Goal: Task Accomplishment & Management: Use online tool/utility

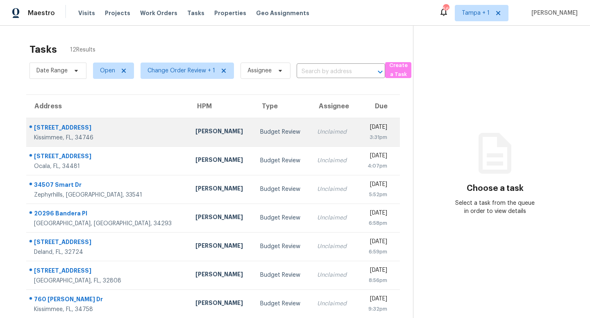
click at [260, 132] on div "Budget Review" at bounding box center [282, 132] width 44 height 8
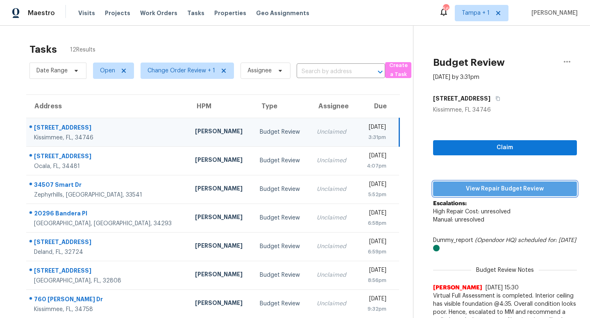
click at [509, 186] on span "View Repair Budget Review" at bounding box center [504, 189] width 131 height 10
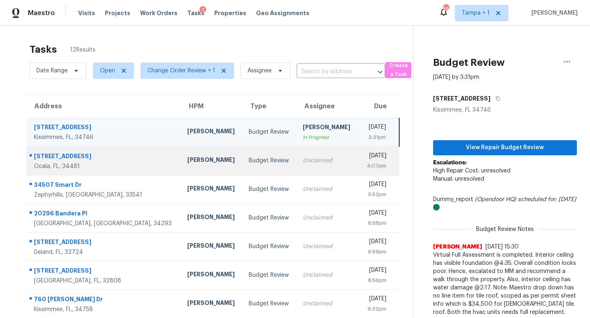
click at [303, 163] on div "Unclaimed" at bounding box center [327, 161] width 48 height 8
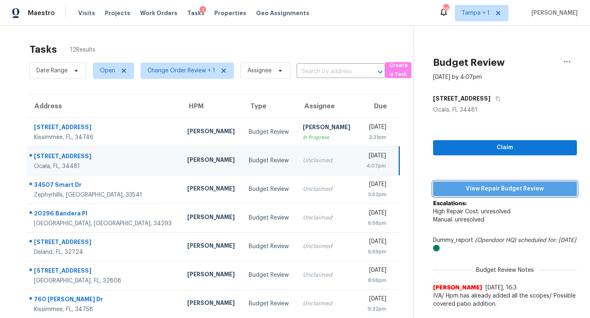
click at [492, 187] on span "View Repair Budget Review" at bounding box center [504, 189] width 131 height 10
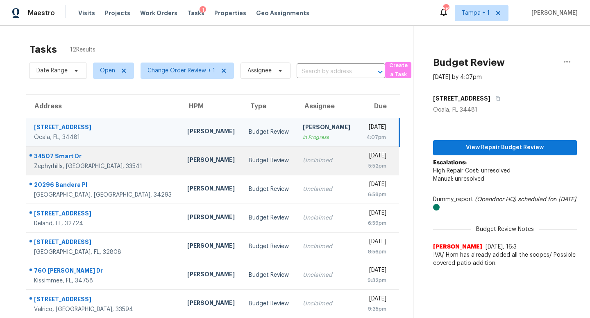
click at [303, 158] on div "Unclaimed" at bounding box center [327, 161] width 48 height 8
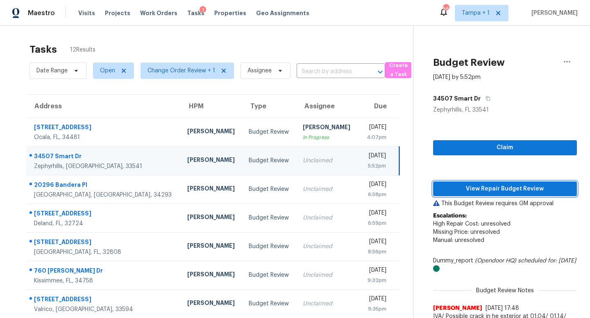
click at [503, 187] on span "View Repair Budget Review" at bounding box center [504, 189] width 131 height 10
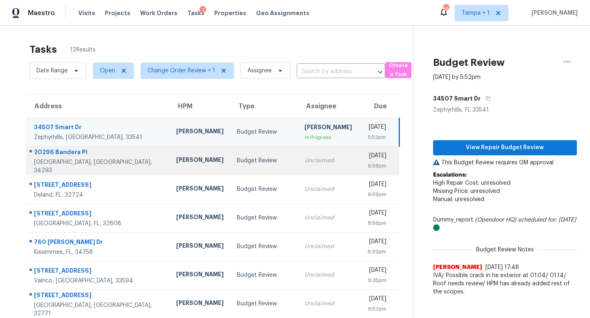
click at [304, 160] on div "Unclaimed" at bounding box center [327, 161] width 47 height 8
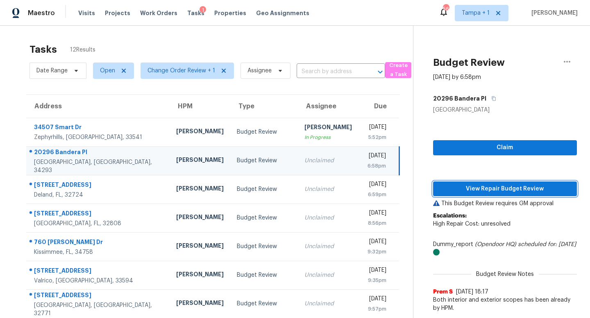
click at [492, 186] on span "View Repair Budget Review" at bounding box center [504, 189] width 131 height 10
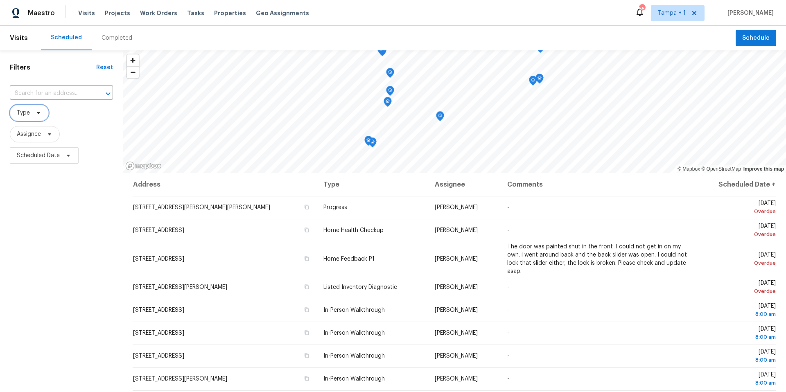
click at [40, 112] on icon at bounding box center [38, 113] width 7 height 7
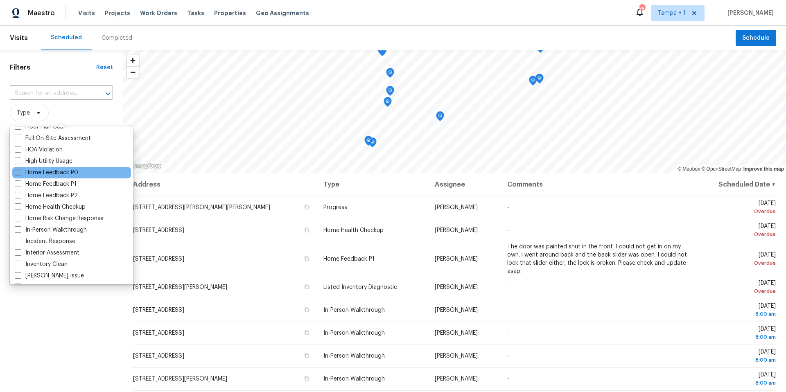
scroll to position [228, 0]
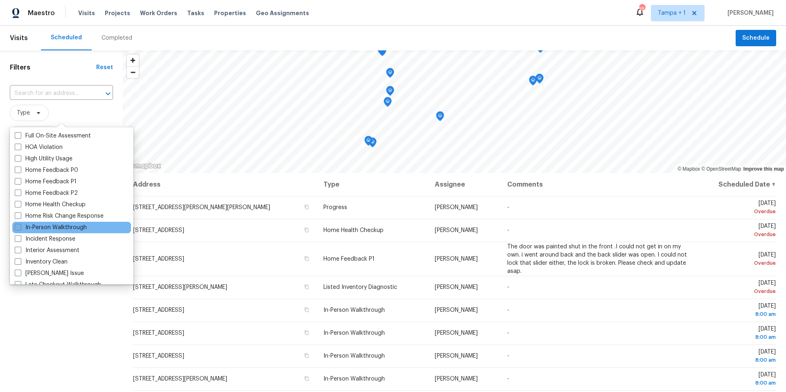
click at [19, 226] on span at bounding box center [18, 227] width 7 height 7
click at [19, 226] on input "In-Person Walkthrough" at bounding box center [17, 226] width 5 height 5
checkbox input "true"
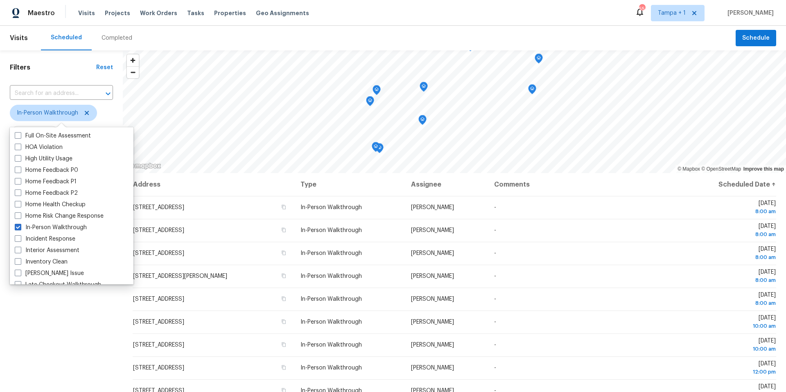
click at [40, 306] on div "Filters Reset ​ In-Person Walkthrough Assignee Scheduled Date" at bounding box center [61, 268] width 123 height 436
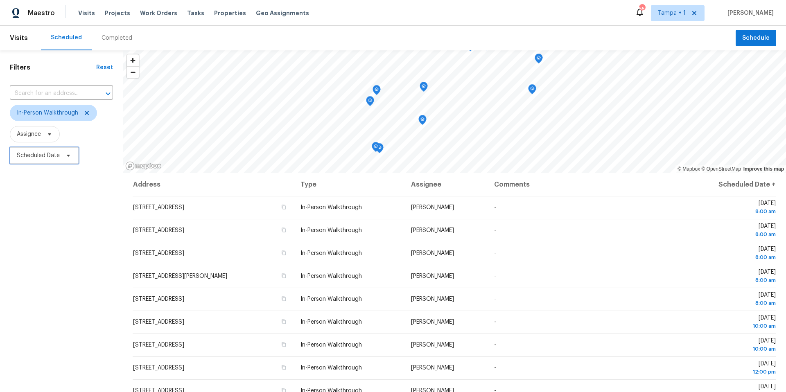
click at [46, 153] on span "Scheduled Date" at bounding box center [38, 155] width 43 height 8
click at [44, 186] on input "text" at bounding box center [55, 183] width 81 height 16
select select "9"
select select "2025"
select select "10"
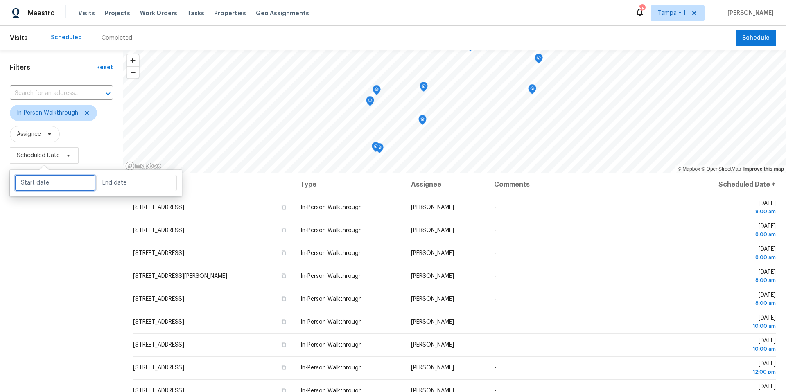
select select "2025"
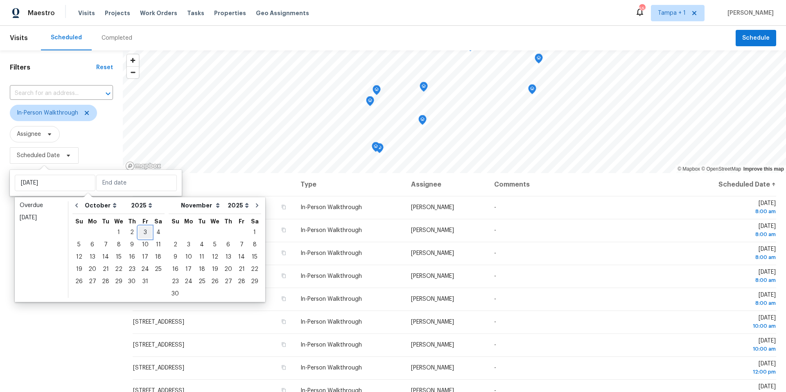
click at [144, 232] on div "3" at bounding box center [145, 232] width 14 height 11
type input "Thu, Oct 02"
type input "Fri, Oct 03"
click at [91, 245] on div "6" at bounding box center [93, 244] width 14 height 11
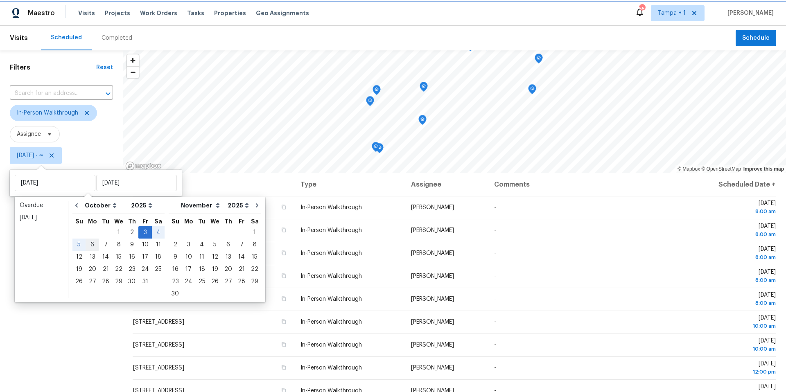
type input "Mon, Oct 06"
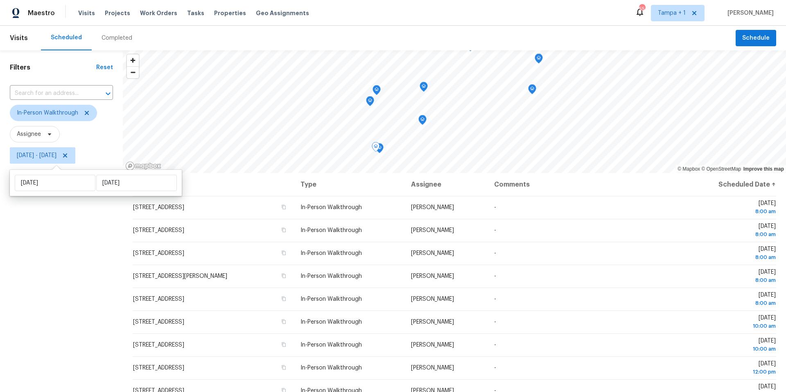
click at [75, 327] on div "Filters Reset ​ In-Person Walkthrough Assignee Fri, Oct 03 - Mon, Oct 06" at bounding box center [61, 268] width 123 height 436
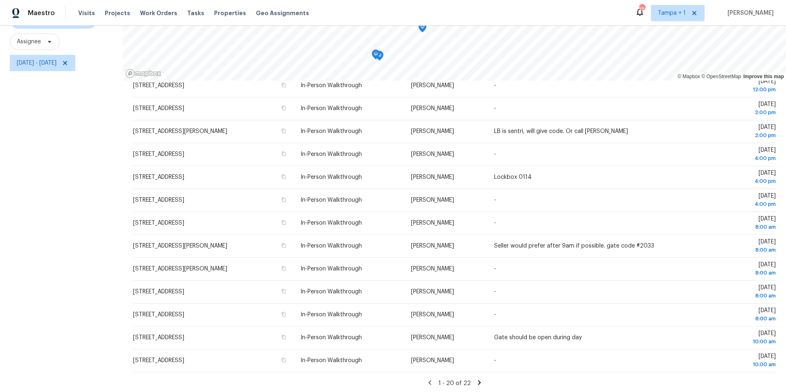
scroll to position [95, 0]
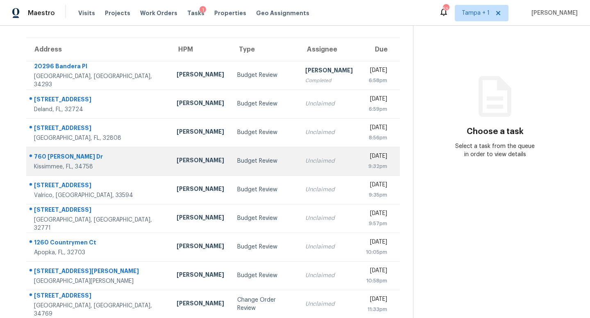
scroll to position [64, 0]
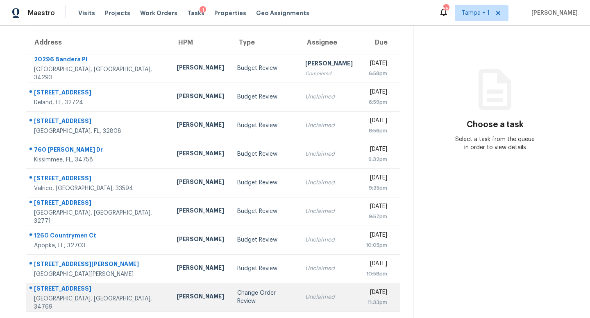
click at [262, 301] on td "Change Order Review" at bounding box center [264, 297] width 68 height 29
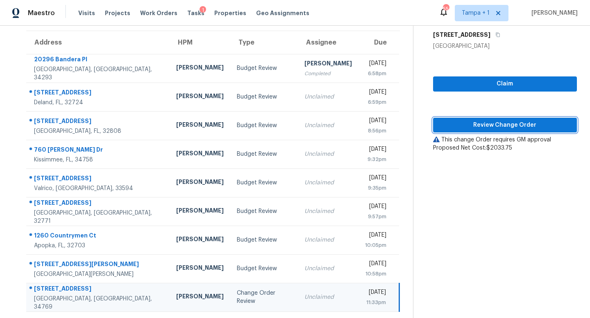
click at [513, 131] on button "Review Change Order" at bounding box center [505, 125] width 144 height 15
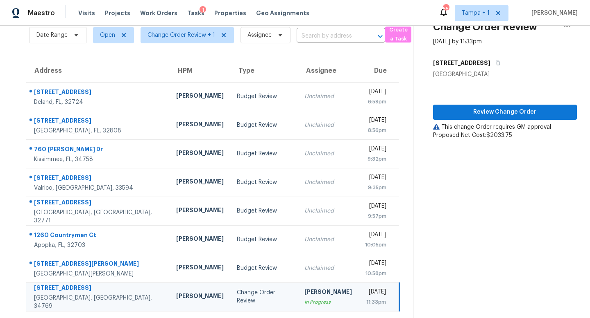
scroll to position [35, 0]
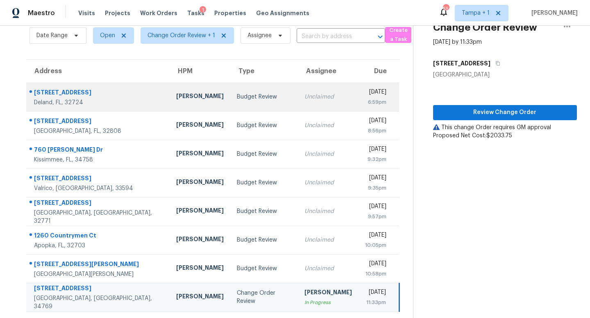
click at [245, 95] on div "Budget Review" at bounding box center [264, 97] width 54 height 8
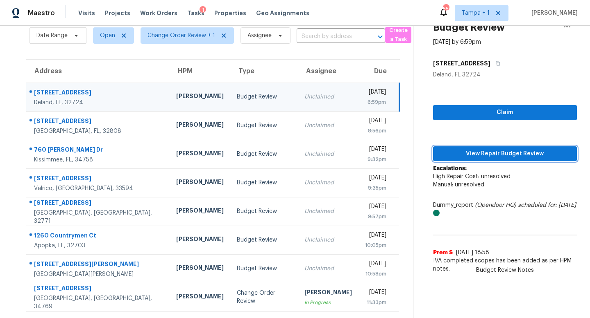
click at [492, 154] on span "View Repair Budget Review" at bounding box center [504, 154] width 131 height 10
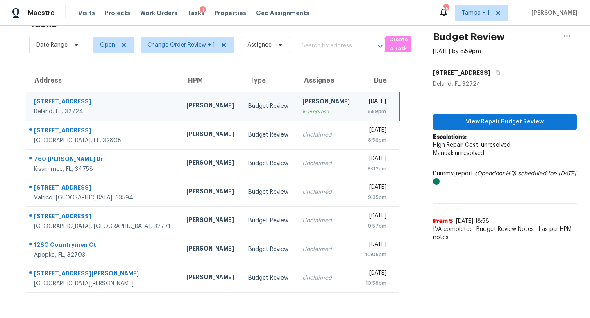
scroll to position [26, 0]
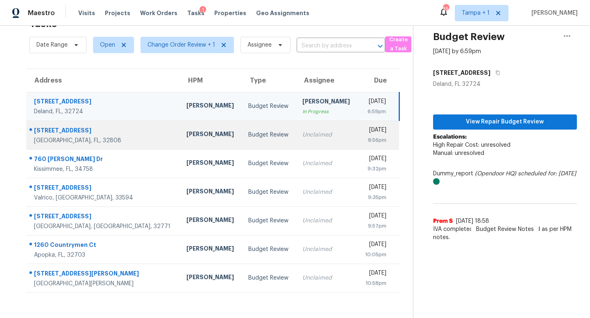
click at [302, 136] on div "Unclaimed" at bounding box center [326, 135] width 49 height 8
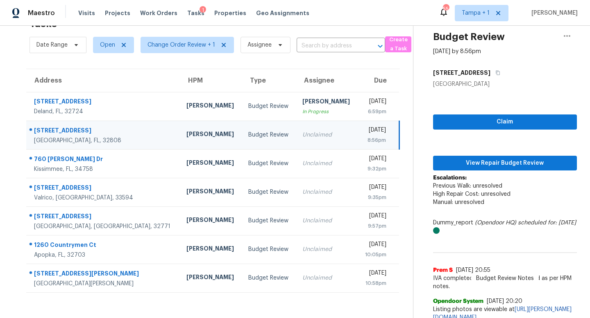
scroll to position [35, 0]
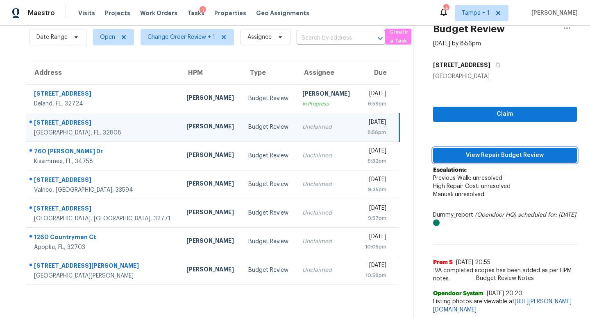
click at [499, 153] on span "View Repair Budget Review" at bounding box center [504, 156] width 131 height 10
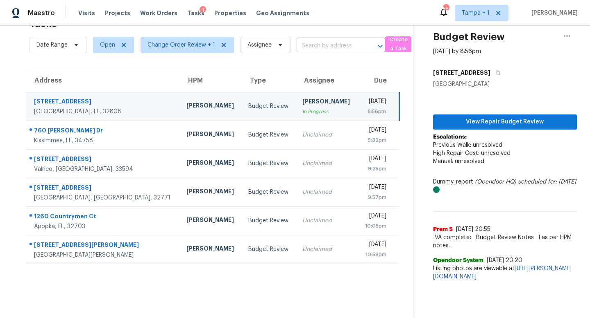
scroll to position [26, 0]
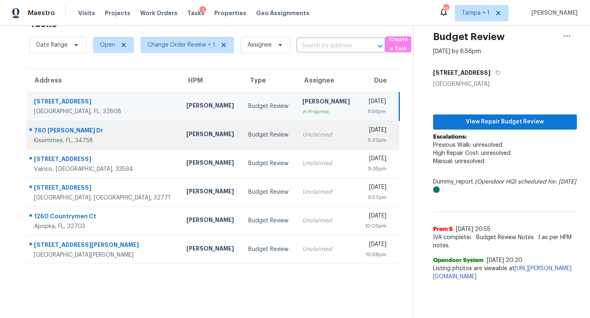
click at [302, 138] on div "Unclaimed" at bounding box center [326, 135] width 49 height 8
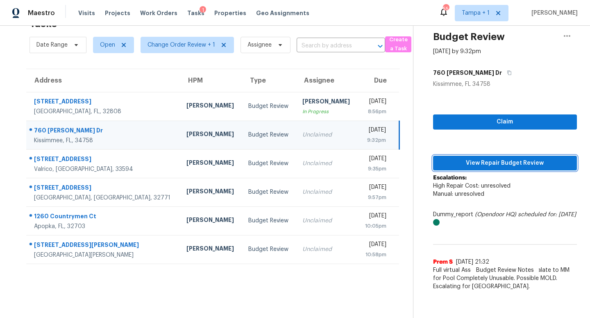
click at [504, 159] on span "View Repair Budget Review" at bounding box center [504, 163] width 131 height 10
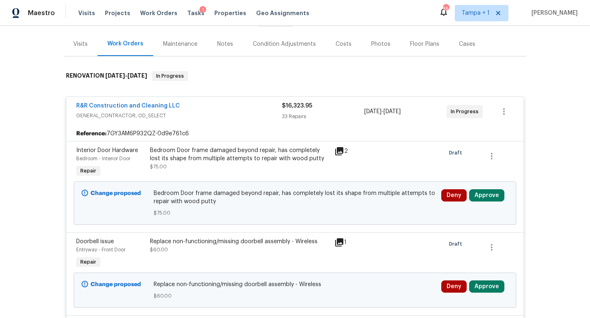
scroll to position [159, 0]
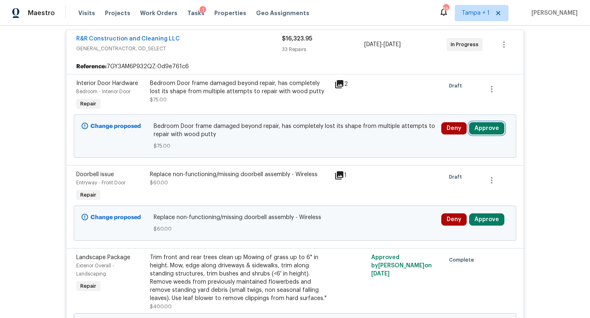
click at [488, 131] on button "Approve" at bounding box center [486, 128] width 35 height 12
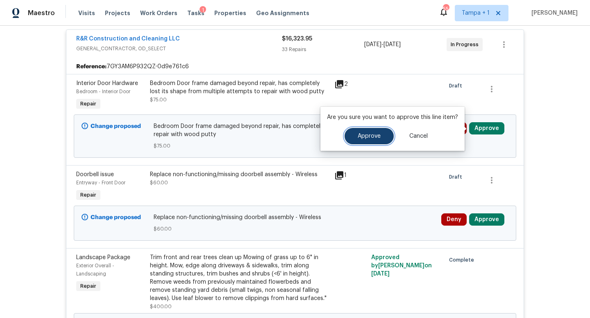
click at [375, 138] on span "Approve" at bounding box center [368, 136] width 23 height 6
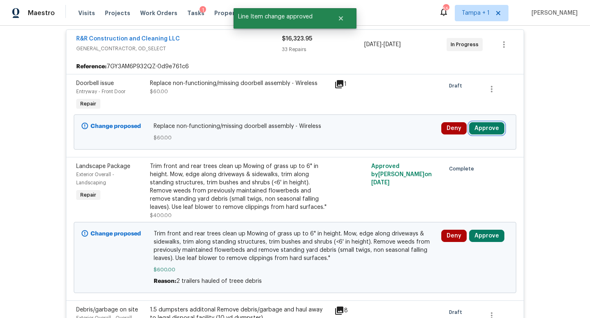
click at [480, 127] on button "Approve" at bounding box center [486, 128] width 35 height 12
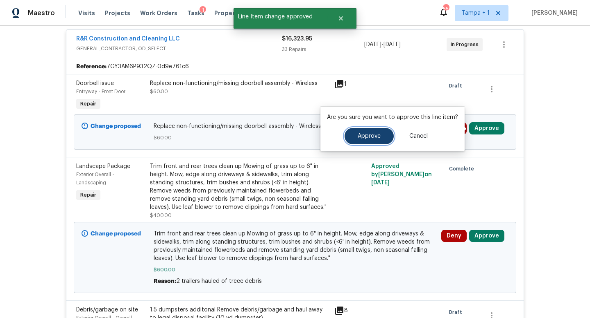
click at [375, 137] on span "Approve" at bounding box center [368, 136] width 23 height 6
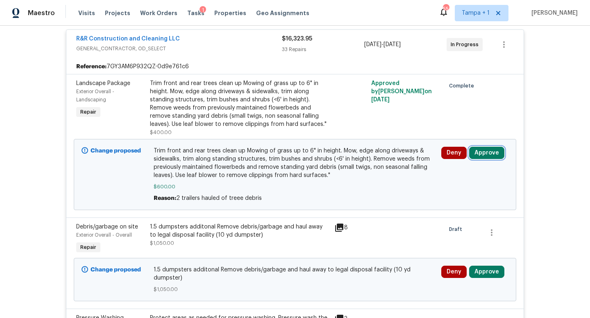
click at [492, 153] on button "Approve" at bounding box center [486, 153] width 35 height 12
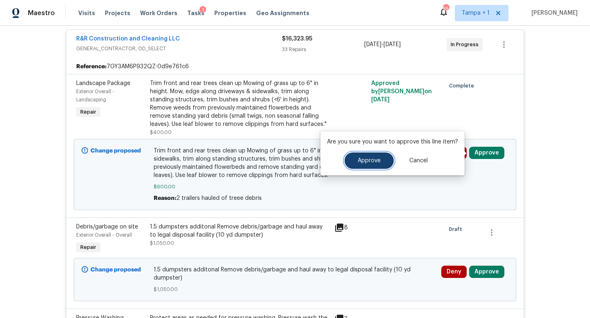
click at [375, 163] on span "Approve" at bounding box center [368, 161] width 23 height 6
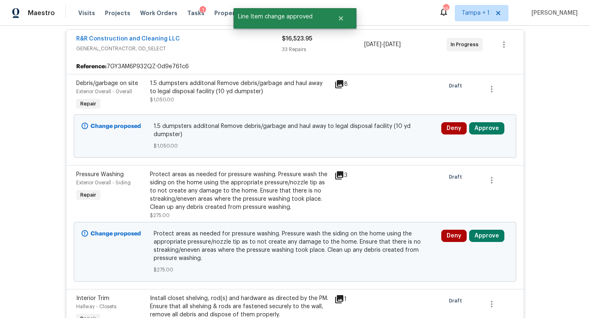
scroll to position [167, 0]
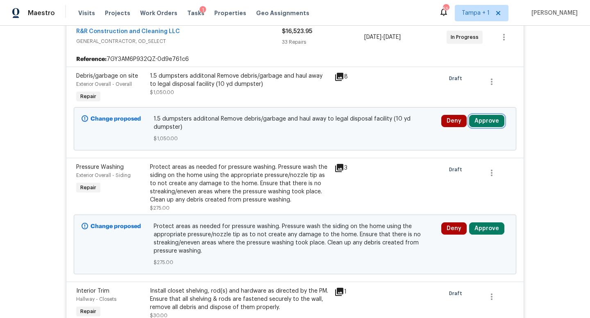
click at [483, 124] on button "Approve" at bounding box center [486, 121] width 35 height 12
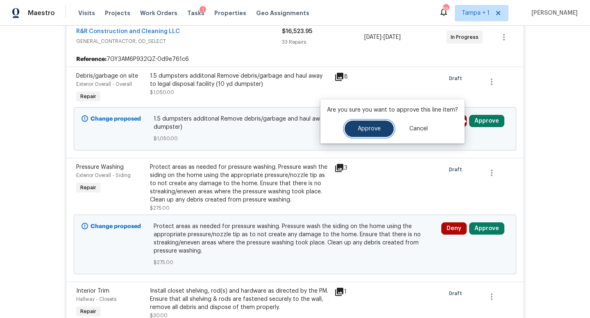
click at [373, 133] on button "Approve" at bounding box center [368, 129] width 49 height 16
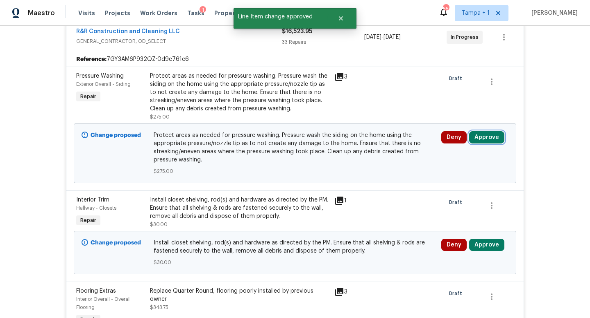
click at [486, 138] on button "Approve" at bounding box center [486, 137] width 35 height 12
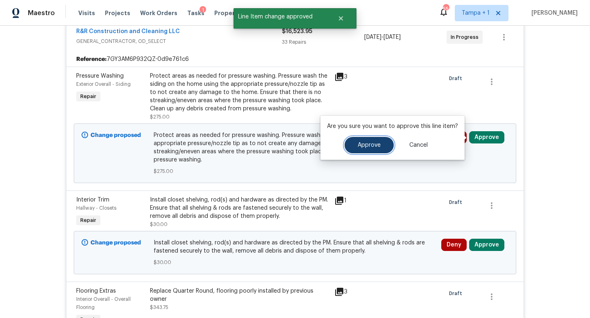
click at [377, 143] on span "Approve" at bounding box center [368, 145] width 23 height 6
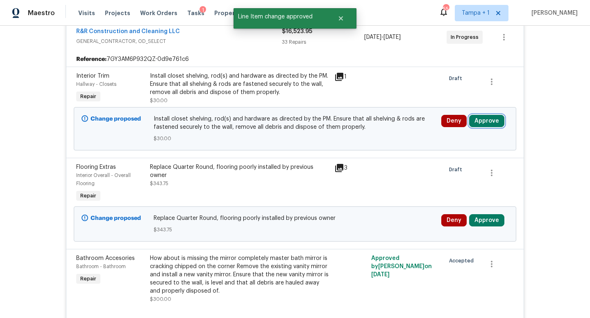
click at [491, 118] on button "Approve" at bounding box center [486, 121] width 35 height 12
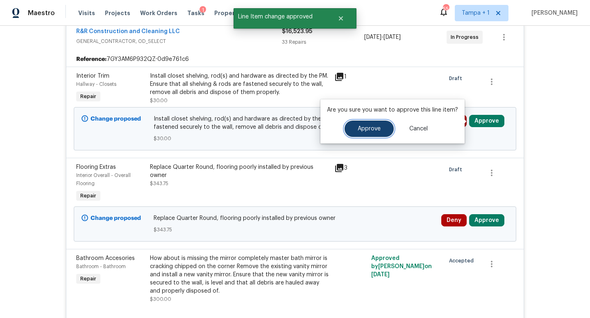
click at [362, 129] on span "Approve" at bounding box center [368, 129] width 23 height 6
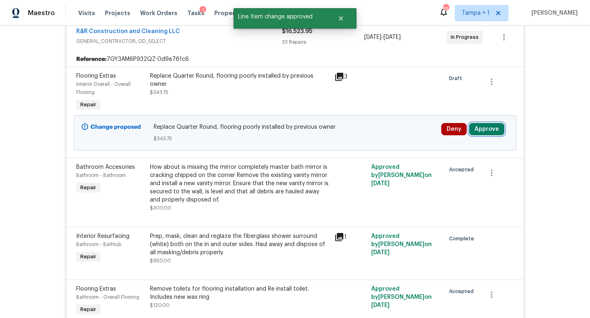
click at [483, 130] on button "Approve" at bounding box center [486, 129] width 35 height 12
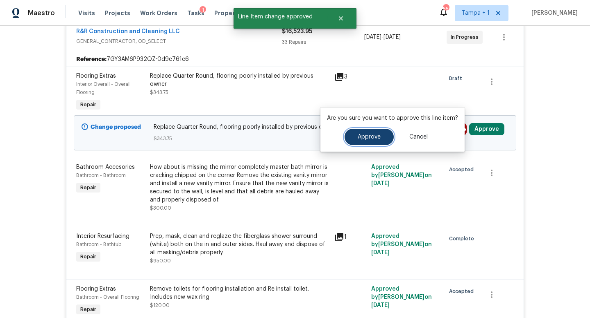
click at [355, 139] on button "Approve" at bounding box center [368, 137] width 49 height 16
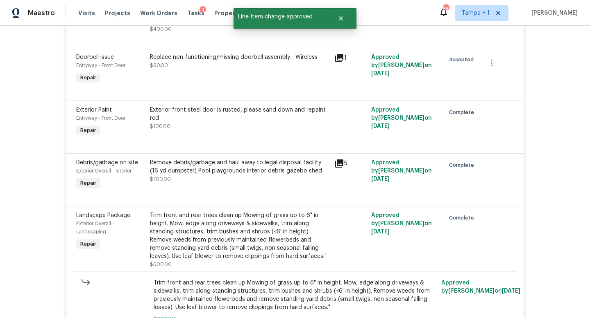
scroll to position [541, 0]
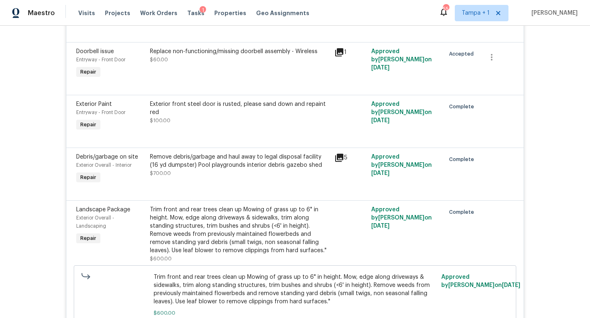
click at [340, 158] on icon at bounding box center [339, 158] width 8 height 8
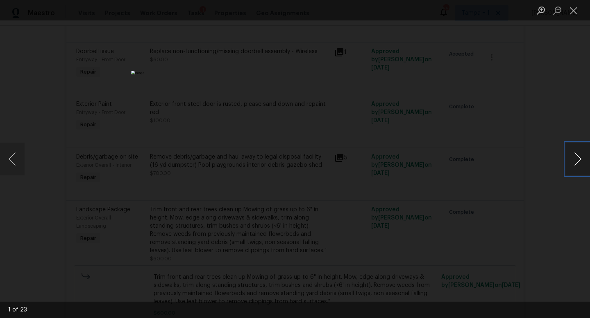
click at [574, 164] on button "Next image" at bounding box center [577, 159] width 25 height 33
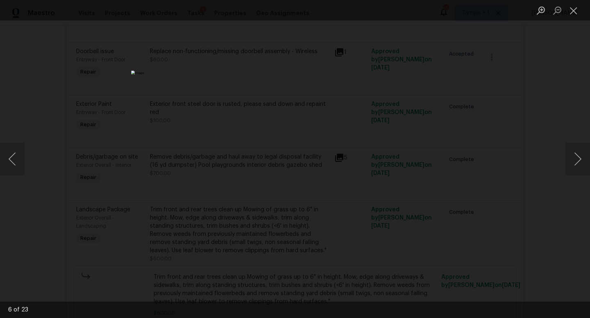
click at [535, 133] on div "Lightbox" at bounding box center [295, 159] width 590 height 318
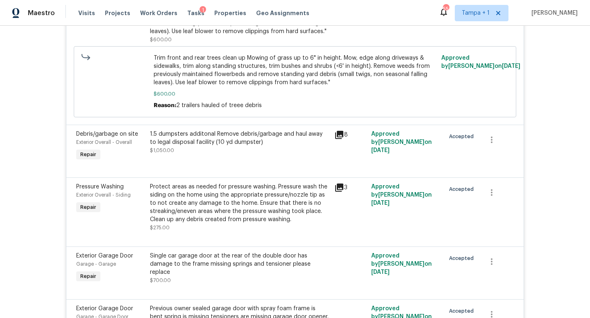
scroll to position [770, 0]
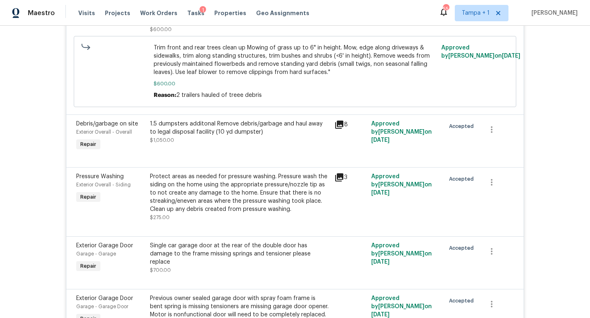
click at [344, 130] on div "8" at bounding box center [350, 125] width 32 height 10
click at [340, 126] on icon at bounding box center [339, 125] width 8 height 8
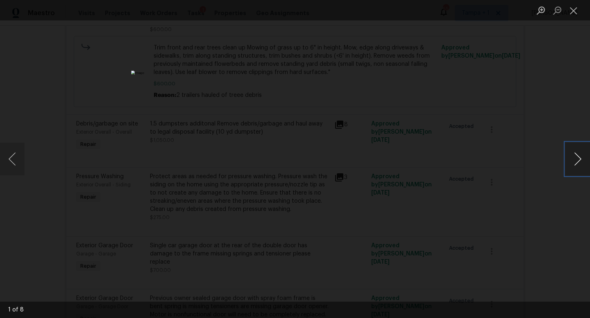
click at [575, 159] on button "Next image" at bounding box center [577, 159] width 25 height 33
click at [530, 117] on div "Lightbox" at bounding box center [295, 159] width 590 height 318
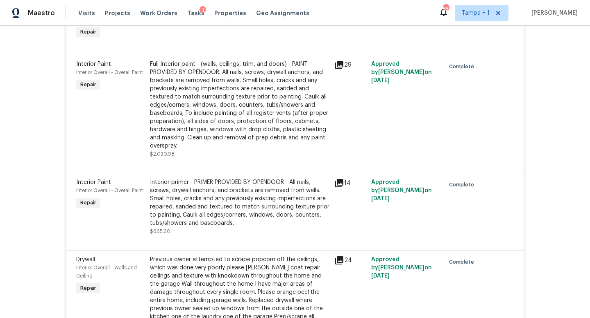
scroll to position [1587, 0]
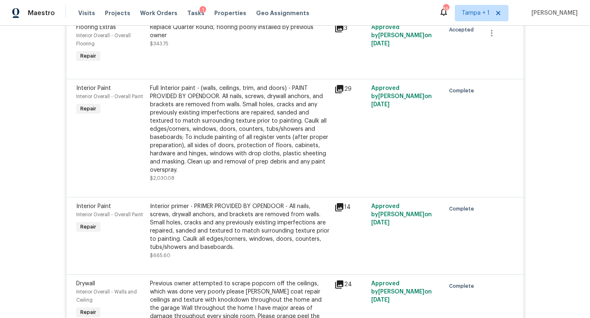
click at [341, 93] on icon at bounding box center [339, 89] width 8 height 8
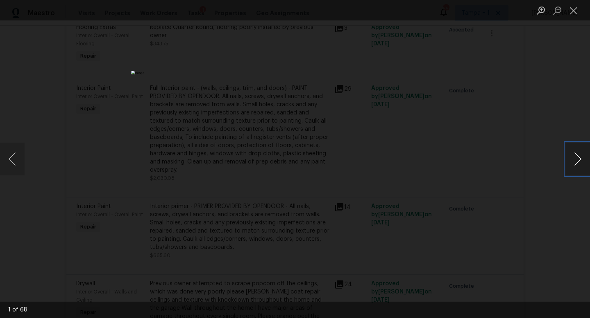
click at [569, 161] on button "Next image" at bounding box center [577, 159] width 25 height 33
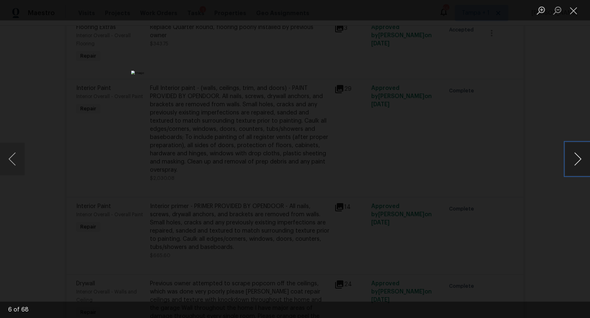
click at [569, 161] on button "Next image" at bounding box center [577, 159] width 25 height 33
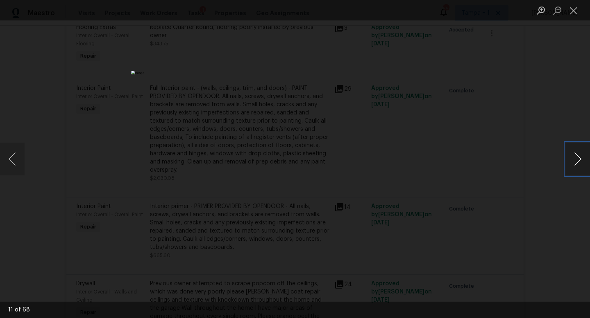
click at [569, 161] on button "Next image" at bounding box center [577, 159] width 25 height 33
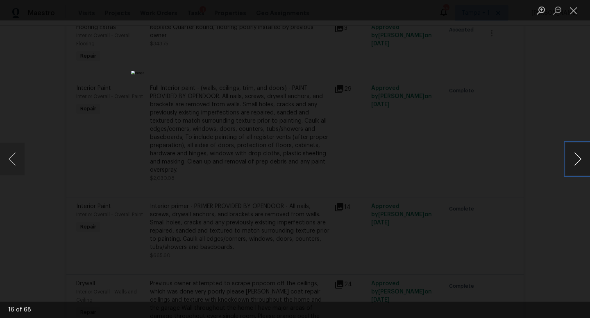
click at [569, 161] on button "Next image" at bounding box center [577, 159] width 25 height 33
click at [525, 124] on div "Lightbox" at bounding box center [295, 159] width 590 height 318
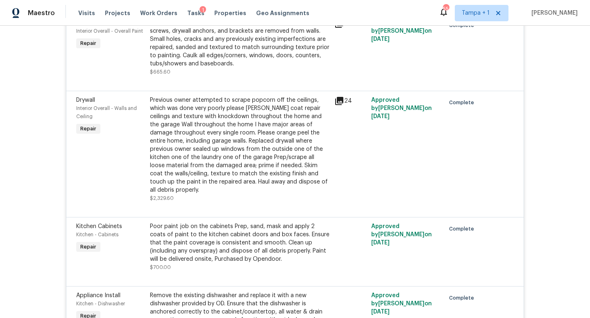
scroll to position [1788, 0]
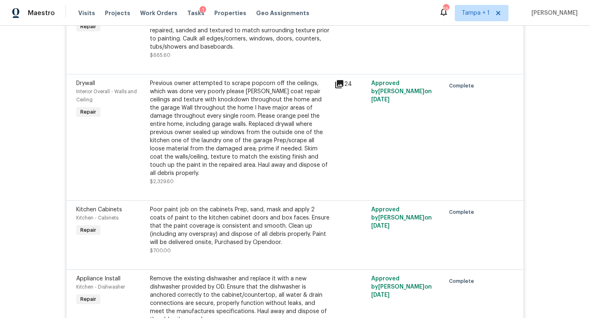
click at [337, 88] on icon at bounding box center [339, 84] width 8 height 8
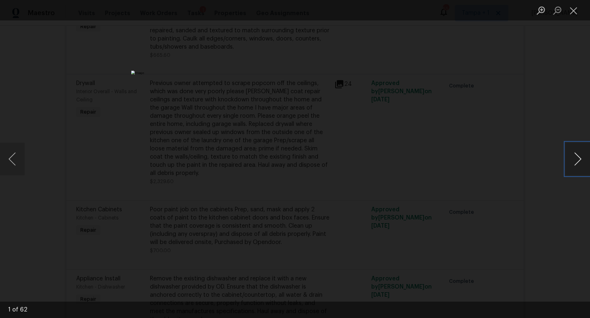
click at [575, 159] on button "Next image" at bounding box center [577, 159] width 25 height 33
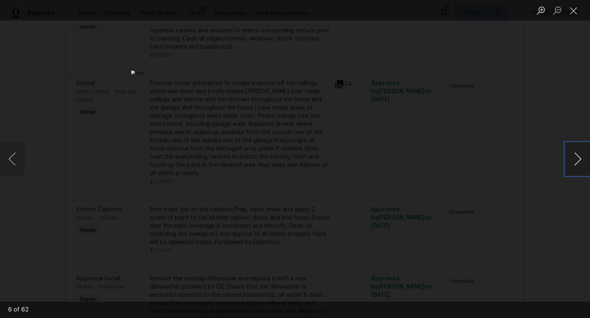
click at [575, 159] on button "Next image" at bounding box center [577, 159] width 25 height 33
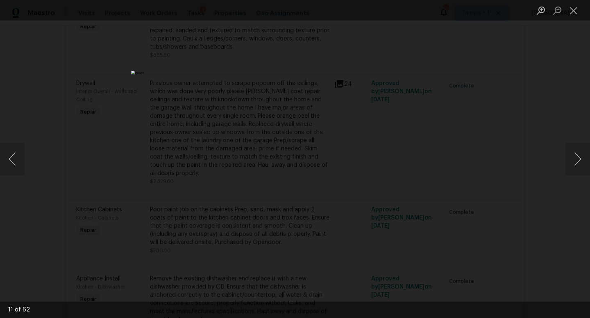
click at [533, 187] on div "Lightbox" at bounding box center [295, 159] width 590 height 318
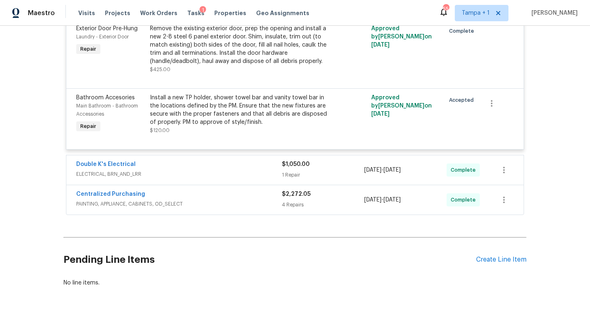
scroll to position [2347, 0]
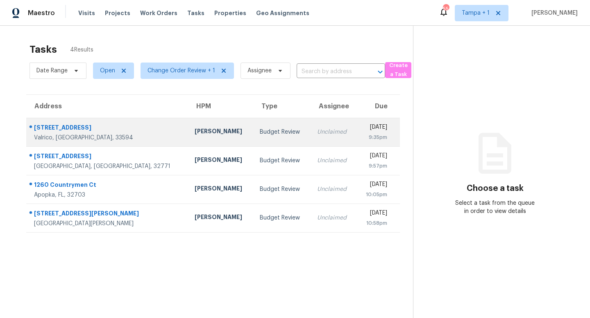
click at [260, 134] on div "Budget Review" at bounding box center [282, 132] width 44 height 8
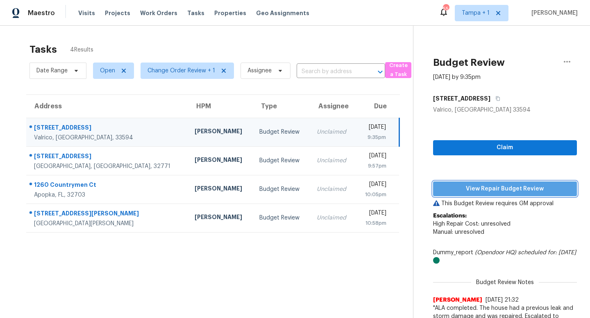
click at [496, 190] on span "View Repair Budget Review" at bounding box center [504, 189] width 131 height 10
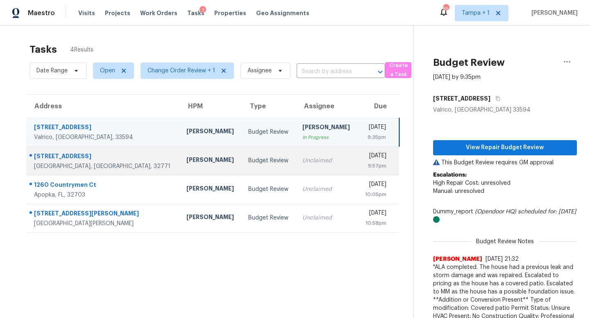
click at [250, 171] on td "Budget Review" at bounding box center [269, 161] width 54 height 29
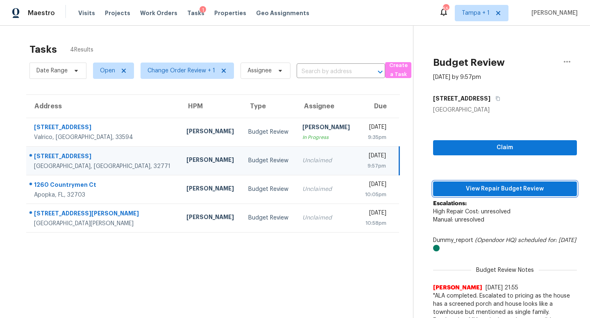
click at [486, 186] on span "View Repair Budget Review" at bounding box center [504, 189] width 131 height 10
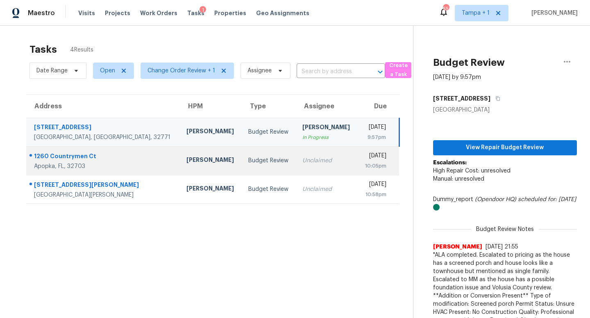
click at [302, 158] on div "Unclaimed" at bounding box center [326, 161] width 49 height 8
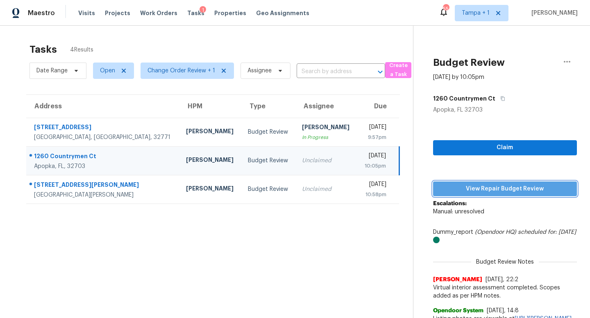
click at [499, 183] on button "View Repair Budget Review" at bounding box center [505, 189] width 144 height 15
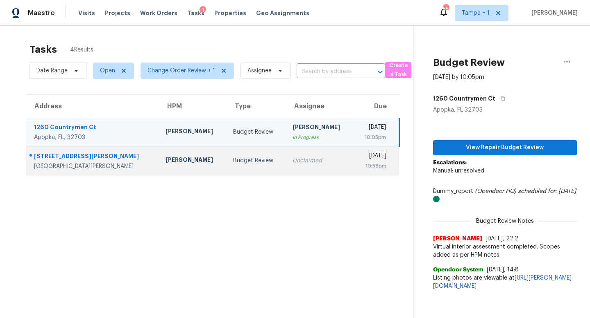
click at [292, 160] on div "Unclaimed" at bounding box center [319, 161] width 54 height 8
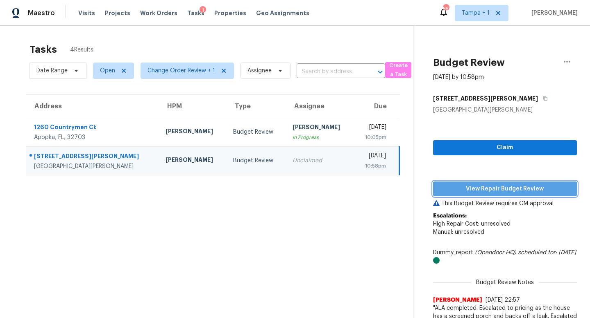
click at [513, 185] on span "View Repair Budget Review" at bounding box center [504, 189] width 131 height 10
